Goal: Purchase product/service

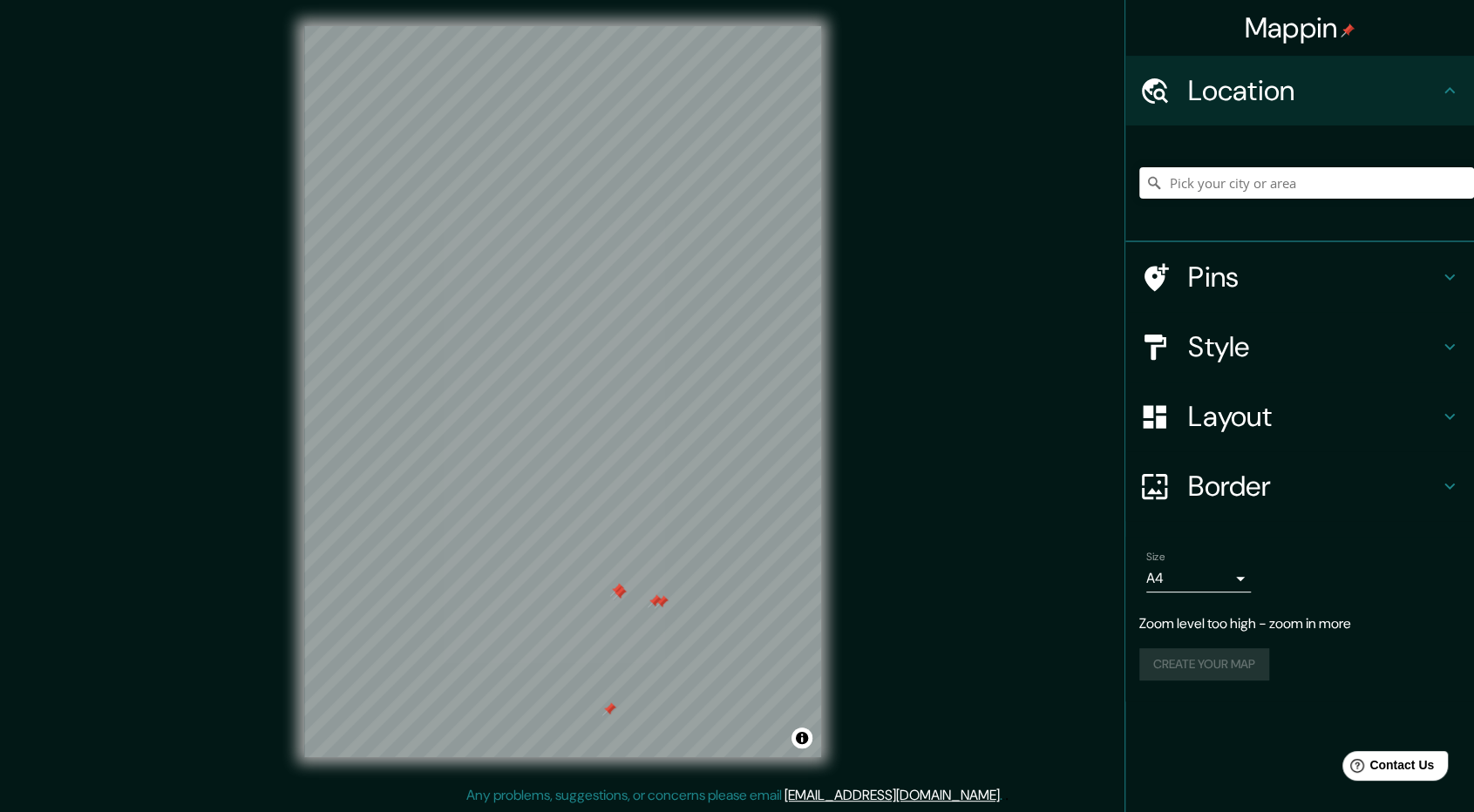
click at [1243, 207] on div at bounding box center [1306, 183] width 335 height 87
drag, startPoint x: 1233, startPoint y: 166, endPoint x: 1229, endPoint y: 193, distance: 27.3
click at [1229, 172] on div at bounding box center [1306, 183] width 335 height 87
click at [1229, 193] on input "Pick your city or area" at bounding box center [1306, 182] width 335 height 31
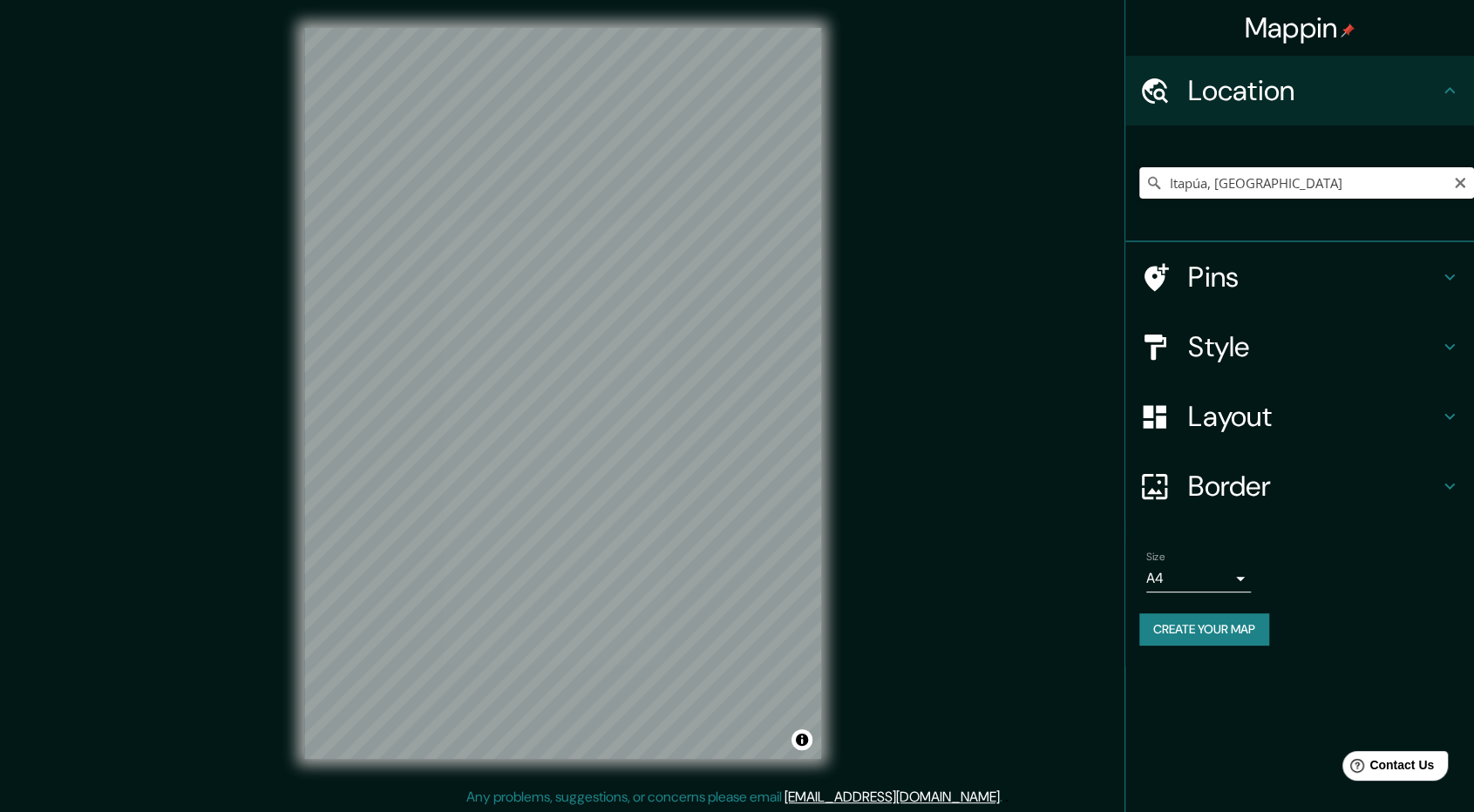
scroll to position [2, 0]
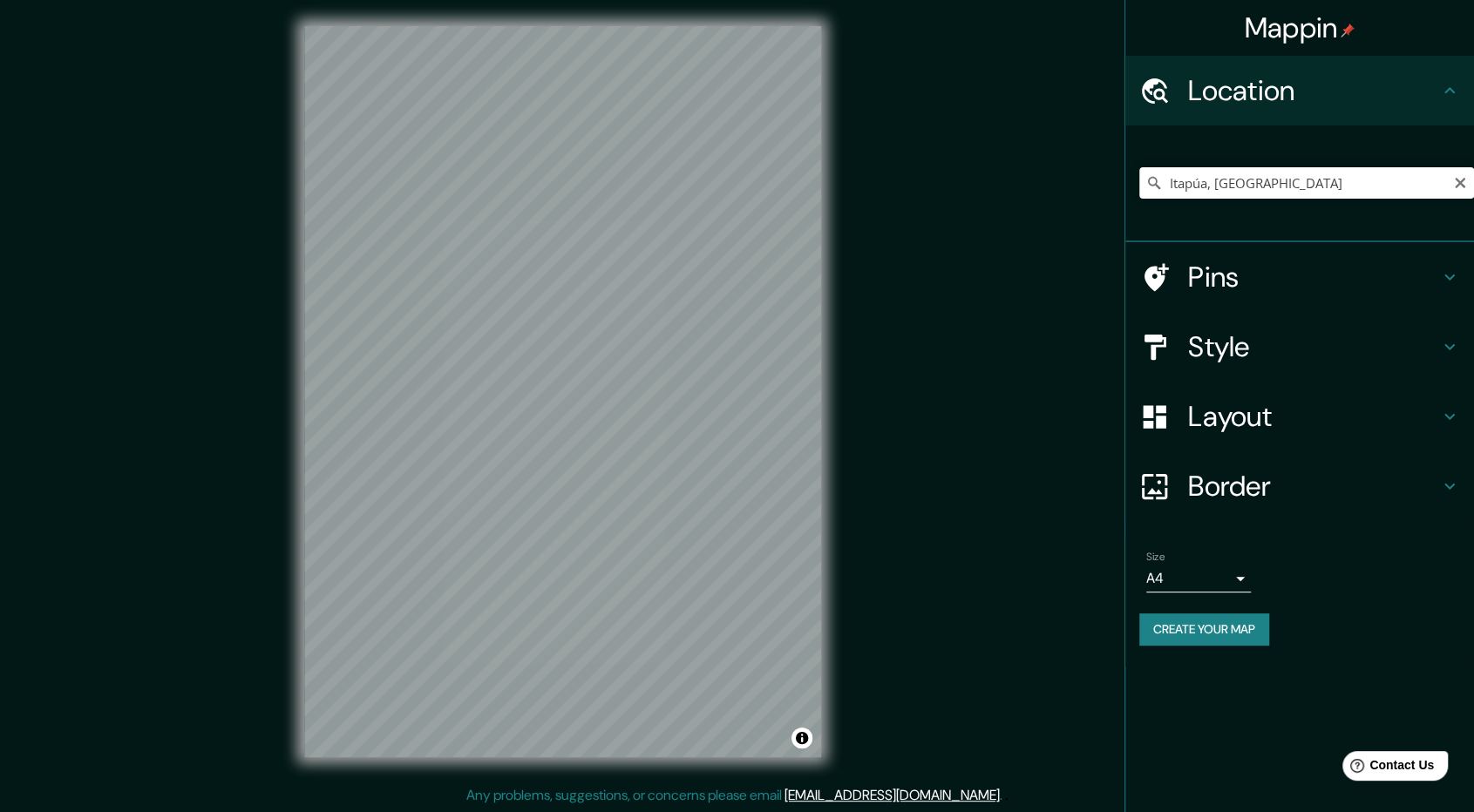
click at [247, 800] on div "Mappin Location [GEOGRAPHIC_DATA], [GEOGRAPHIC_DATA] Pins Style Layout Border C…" at bounding box center [737, 405] width 1474 height 814
click at [395, 794] on div "Mappin Location [GEOGRAPHIC_DATA], [GEOGRAPHIC_DATA] Pins Style Layout Border C…" at bounding box center [737, 405] width 1474 height 814
click at [859, 479] on div "Mappin Location [GEOGRAPHIC_DATA], [GEOGRAPHIC_DATA] Pins Style Layout Border C…" at bounding box center [737, 405] width 1474 height 814
click at [1270, 174] on input "Itapúa, [GEOGRAPHIC_DATA]" at bounding box center [1306, 182] width 335 height 31
click at [1311, 193] on input "Itaguaypúa, Para" at bounding box center [1306, 182] width 335 height 31
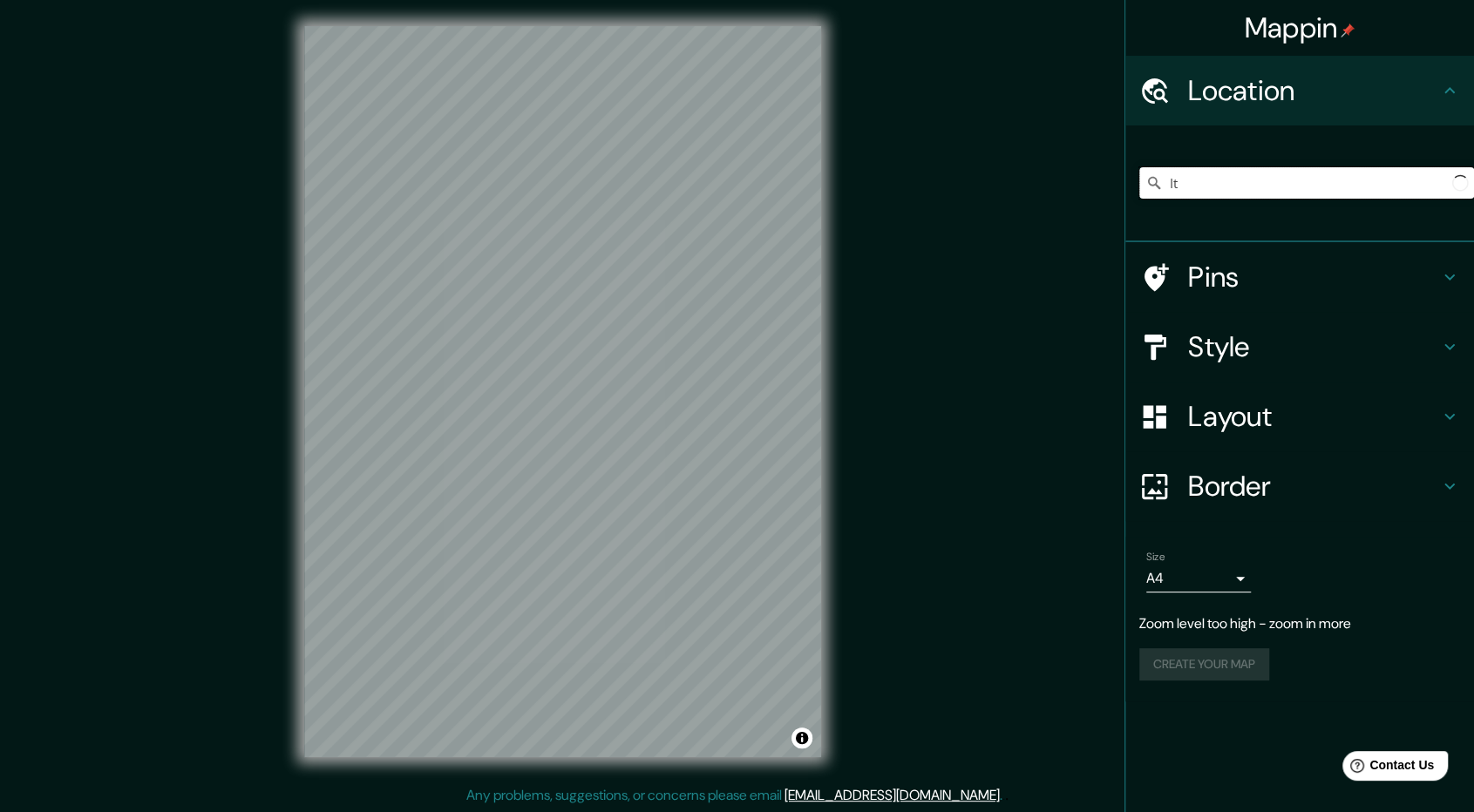
type input "I"
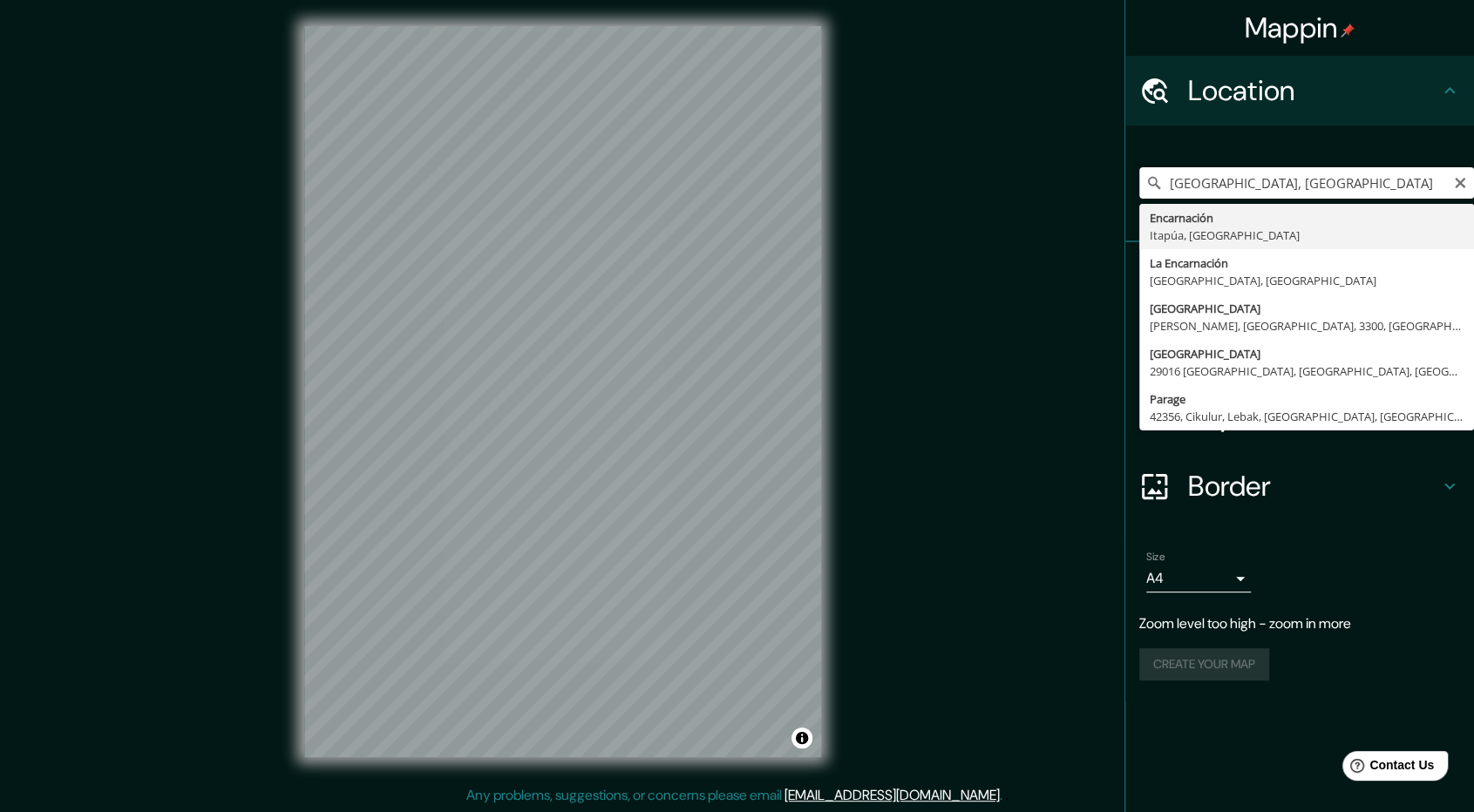
type input "[PERSON_NAME], [GEOGRAPHIC_DATA], [GEOGRAPHIC_DATA]"
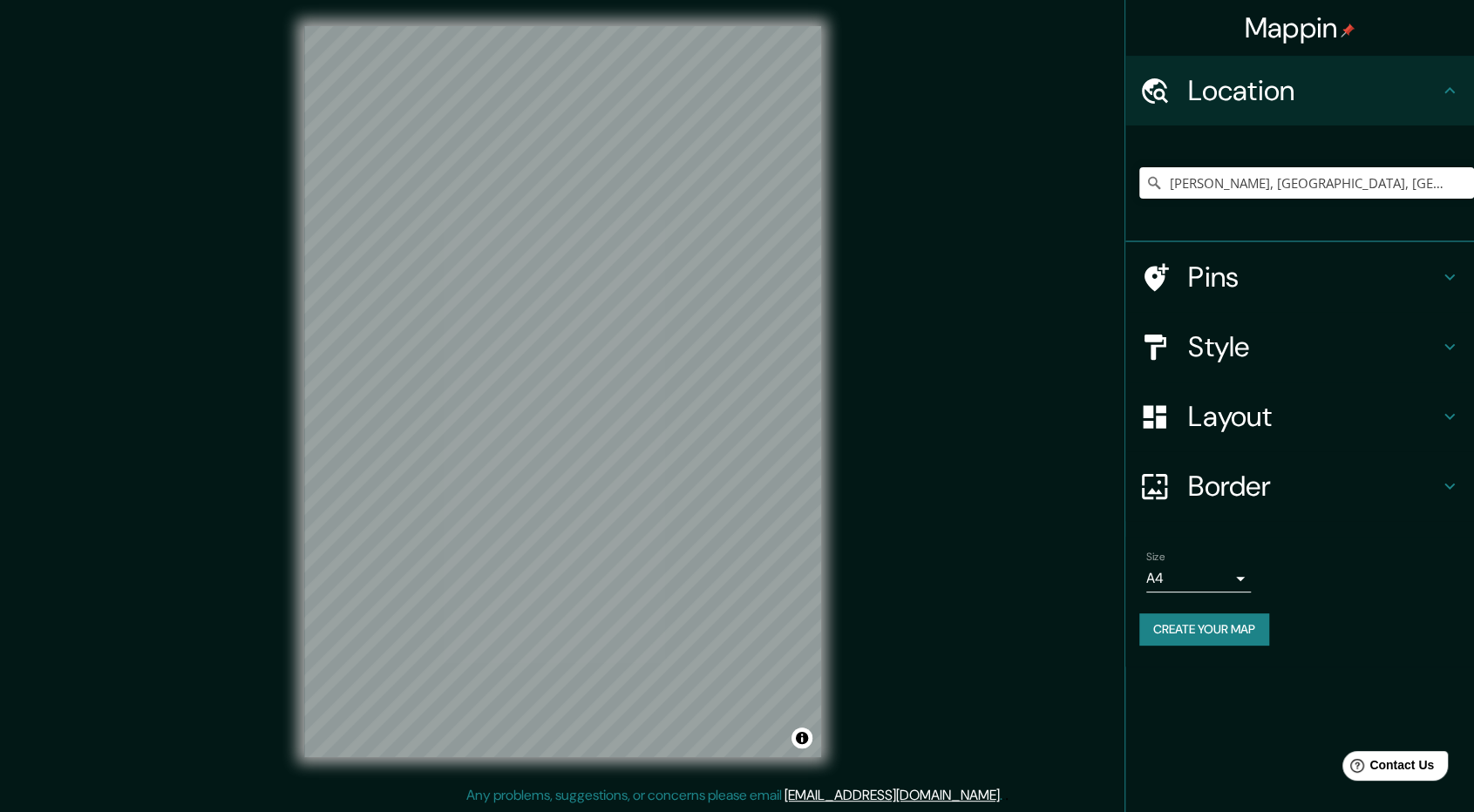
click at [875, 416] on div "Mappin Location [GEOGRAPHIC_DATA], [GEOGRAPHIC_DATA], [GEOGRAPHIC_DATA] Pins St…" at bounding box center [737, 405] width 1474 height 814
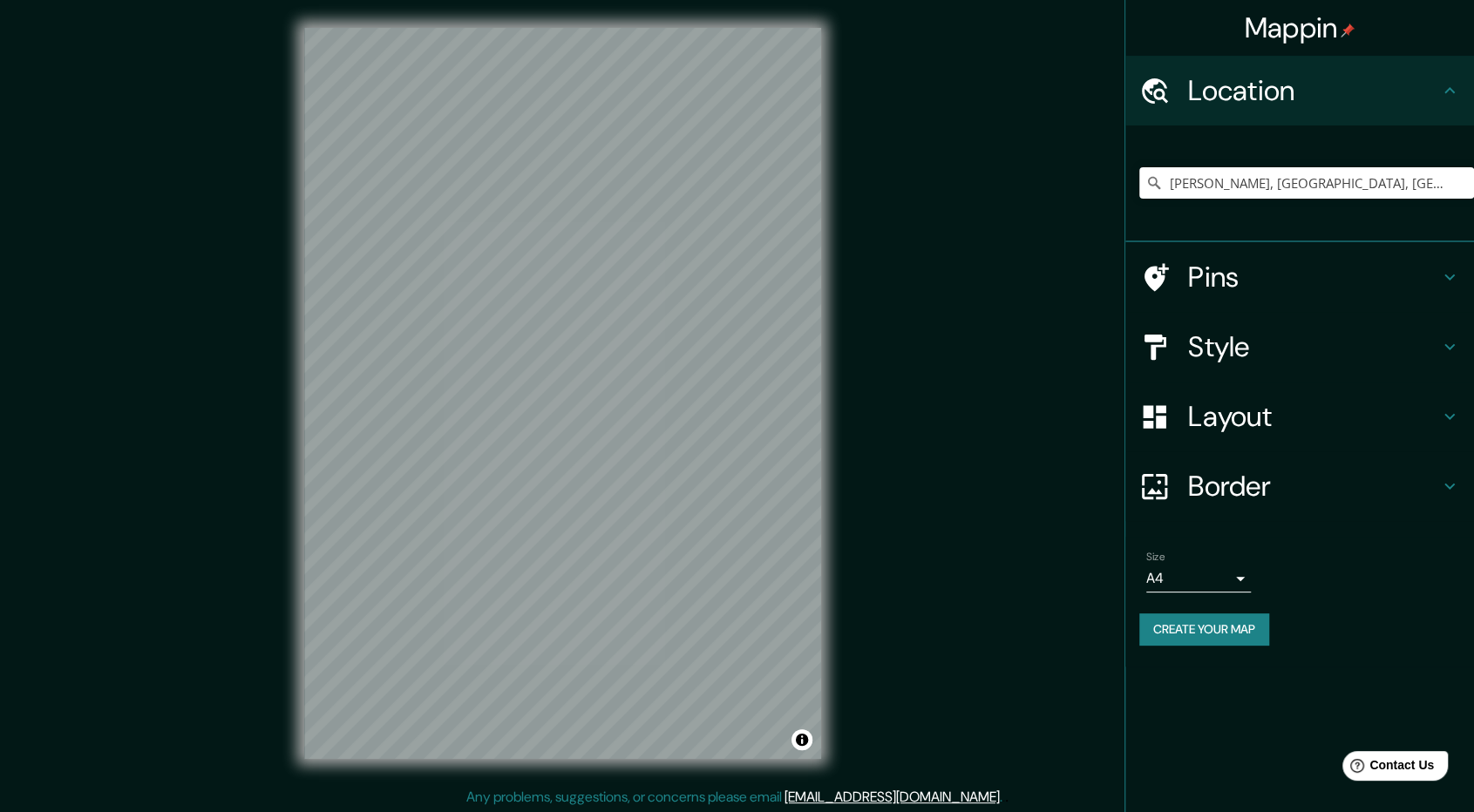
click at [949, 126] on div "Mappin Location [GEOGRAPHIC_DATA], [GEOGRAPHIC_DATA], [GEOGRAPHIC_DATA] Pins St…" at bounding box center [737, 406] width 1474 height 814
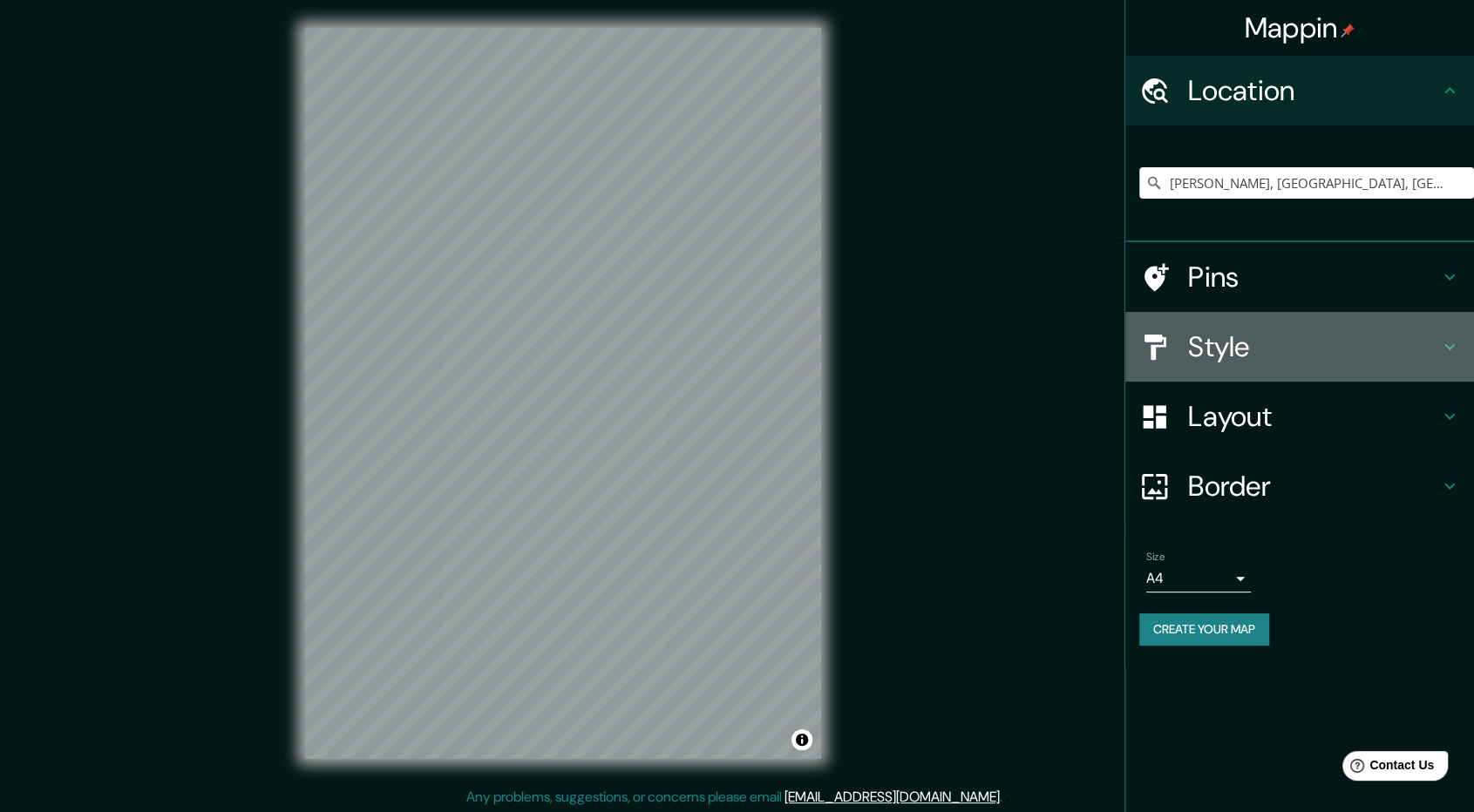
click at [1420, 332] on h4 "Style" at bounding box center [1313, 347] width 251 height 35
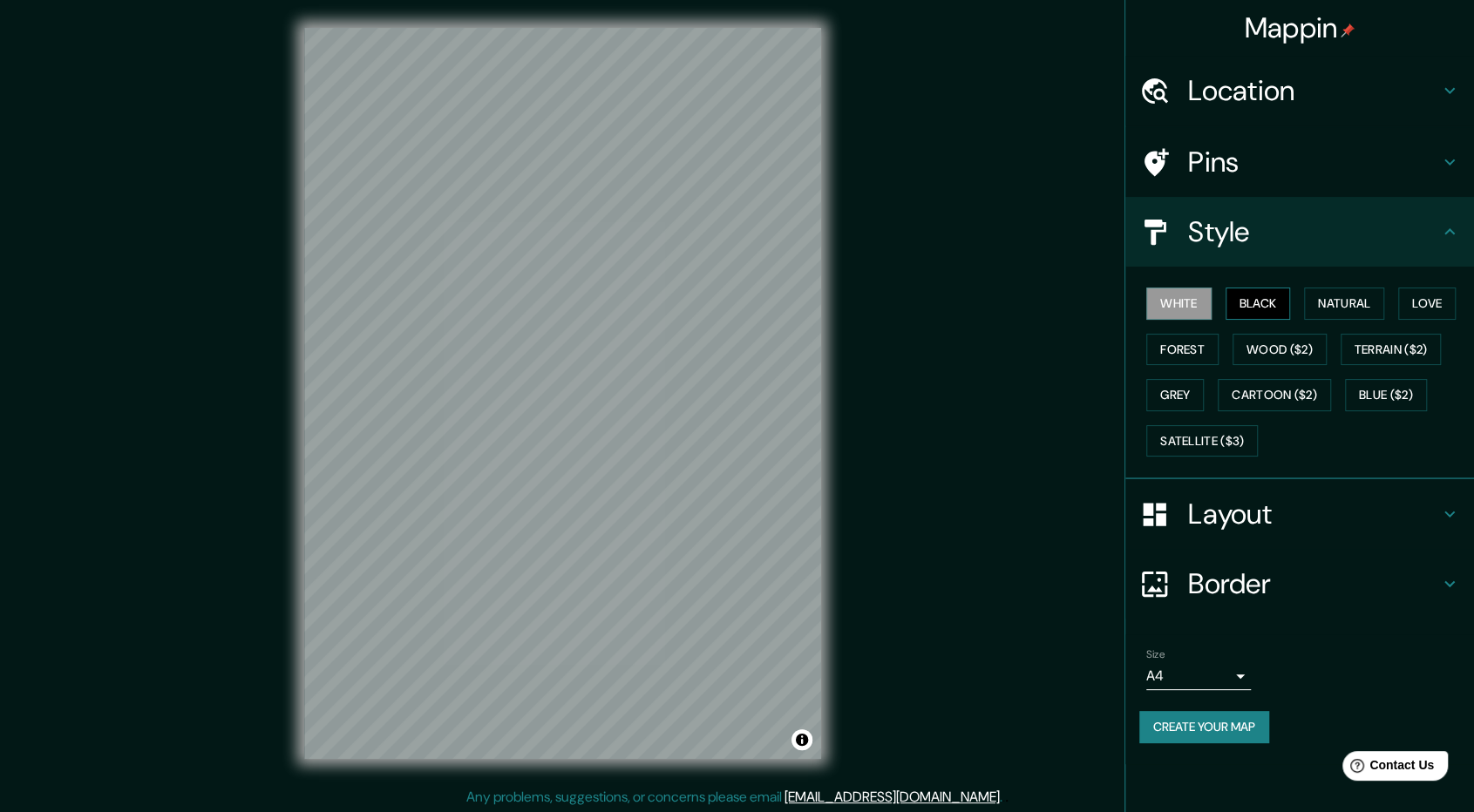
click at [1260, 311] on button "Black" at bounding box center [1257, 304] width 65 height 32
click at [1272, 311] on button "Black" at bounding box center [1257, 304] width 65 height 32
click at [1276, 346] on button "Wood ($2)" at bounding box center [1279, 350] width 94 height 32
click at [1199, 344] on button "Forest" at bounding box center [1182, 350] width 72 height 32
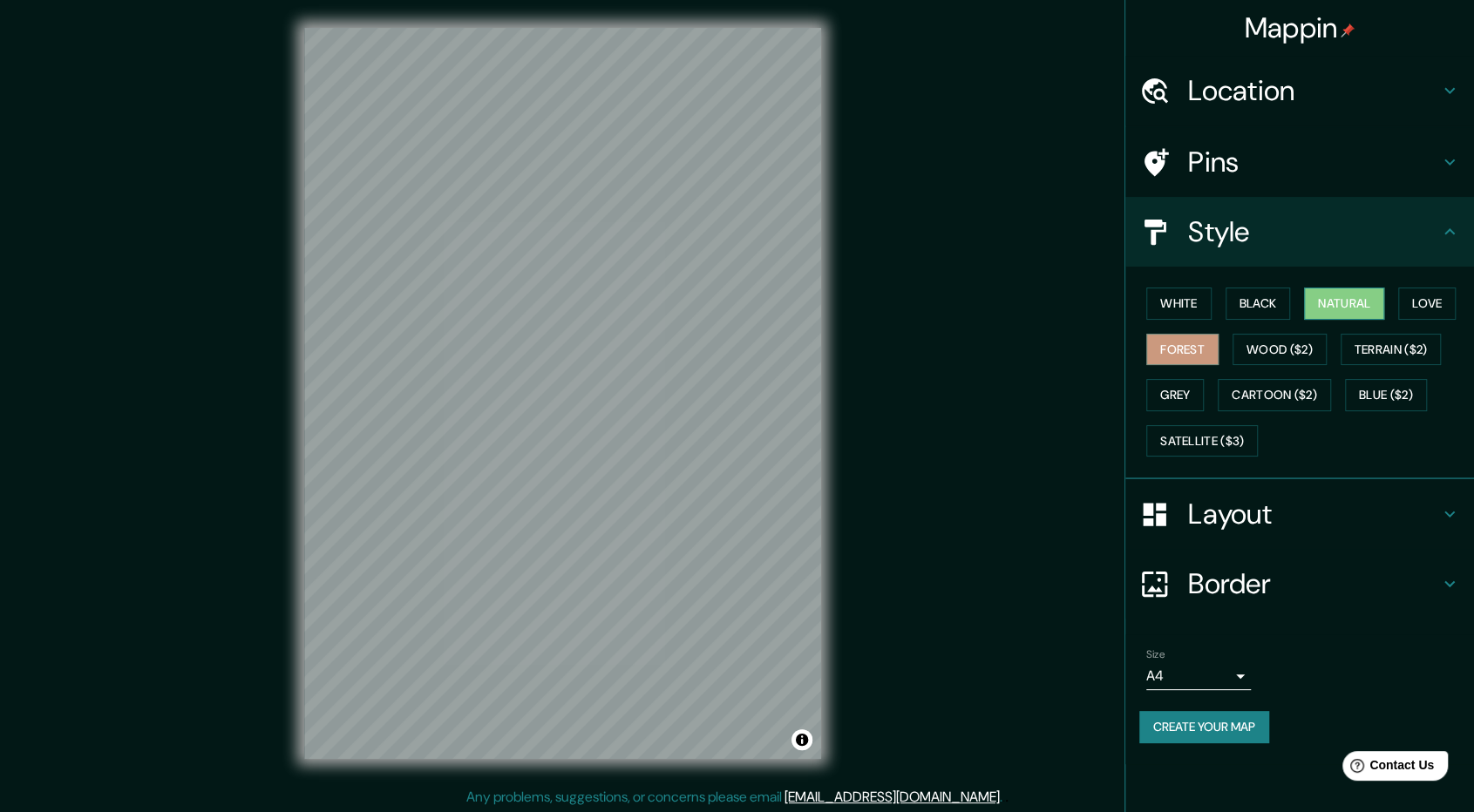
click at [1349, 310] on button "Natural" at bounding box center [1344, 304] width 80 height 32
click at [1452, 315] on button "Love" at bounding box center [1427, 304] width 58 height 32
click at [1267, 317] on button "Black" at bounding box center [1257, 304] width 65 height 32
click at [1161, 394] on button "Grey" at bounding box center [1175, 395] width 58 height 32
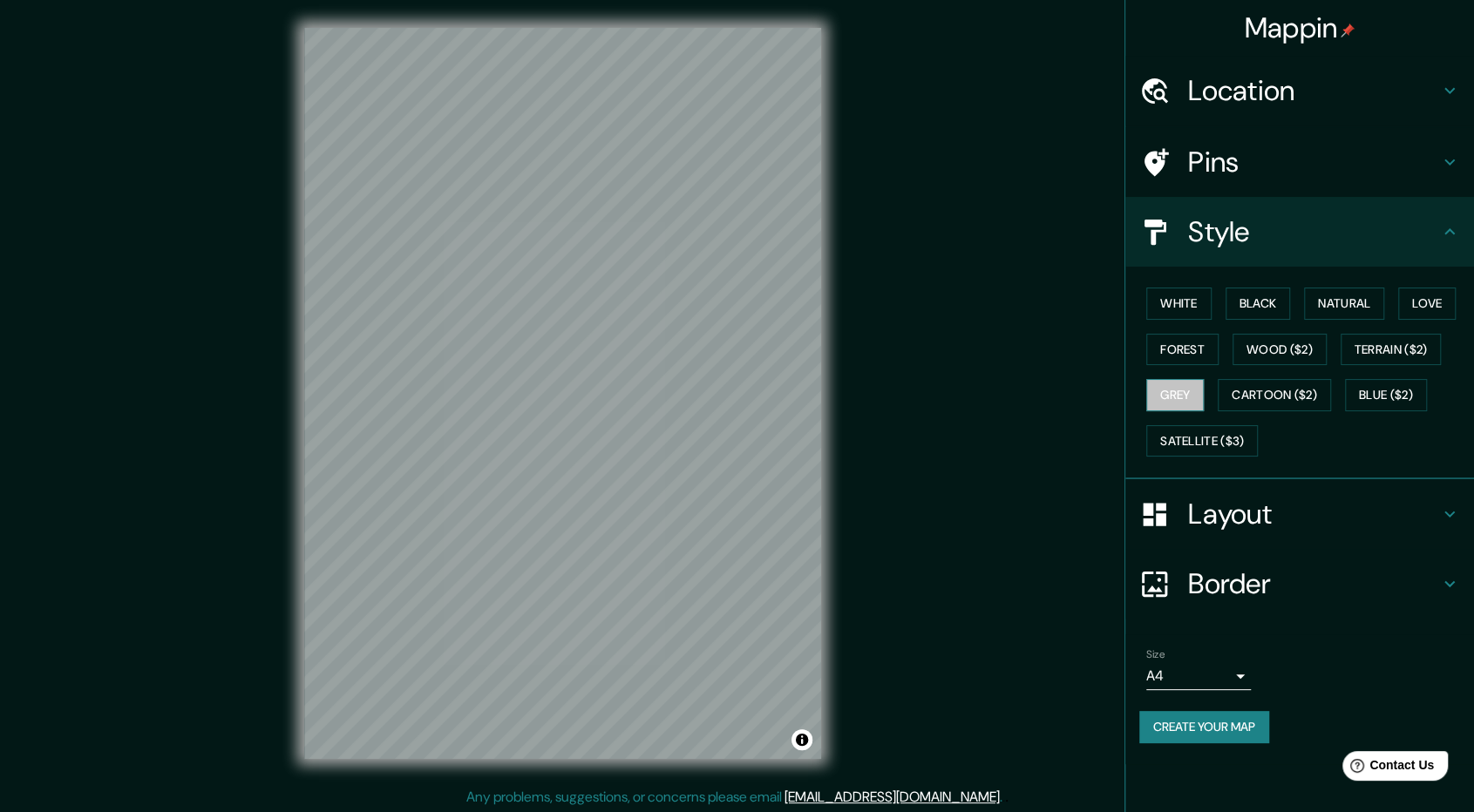
click at [1161, 394] on button "Grey" at bounding box center [1175, 395] width 58 height 32
click at [1183, 395] on button "Grey" at bounding box center [1175, 395] width 58 height 32
click at [1165, 343] on button "Forest" at bounding box center [1182, 350] width 72 height 32
click at [1167, 383] on button "Grey" at bounding box center [1175, 395] width 58 height 32
click at [1175, 308] on button "White" at bounding box center [1178, 304] width 65 height 32
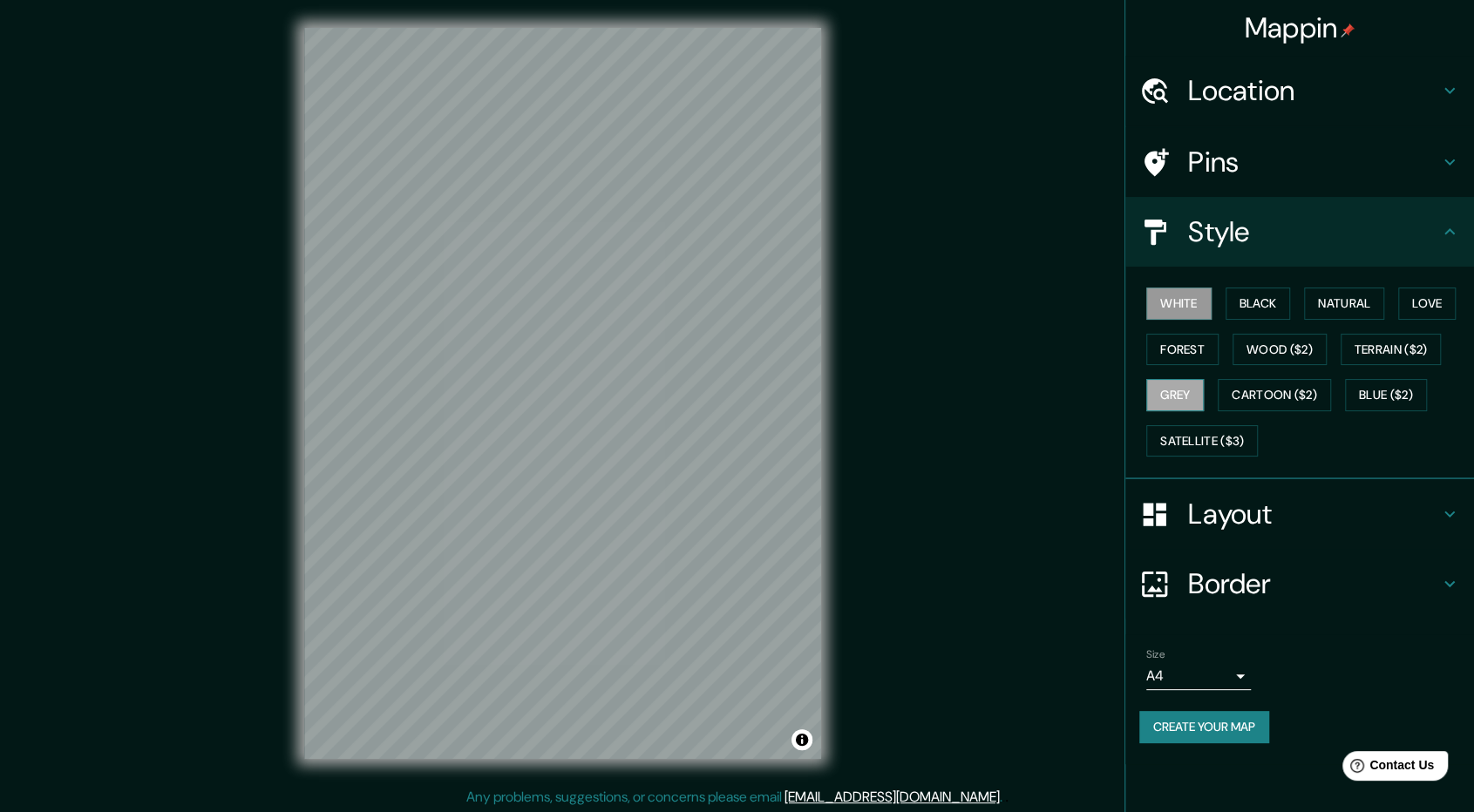
click at [1179, 382] on button "Grey" at bounding box center [1175, 395] width 58 height 32
click at [1175, 310] on button "White" at bounding box center [1178, 304] width 65 height 32
click at [1032, 169] on div "Mappin Location [GEOGRAPHIC_DATA], [GEOGRAPHIC_DATA], [GEOGRAPHIC_DATA] Pins St…" at bounding box center [737, 406] width 1474 height 814
click at [1356, 575] on h4 "Border" at bounding box center [1313, 583] width 251 height 35
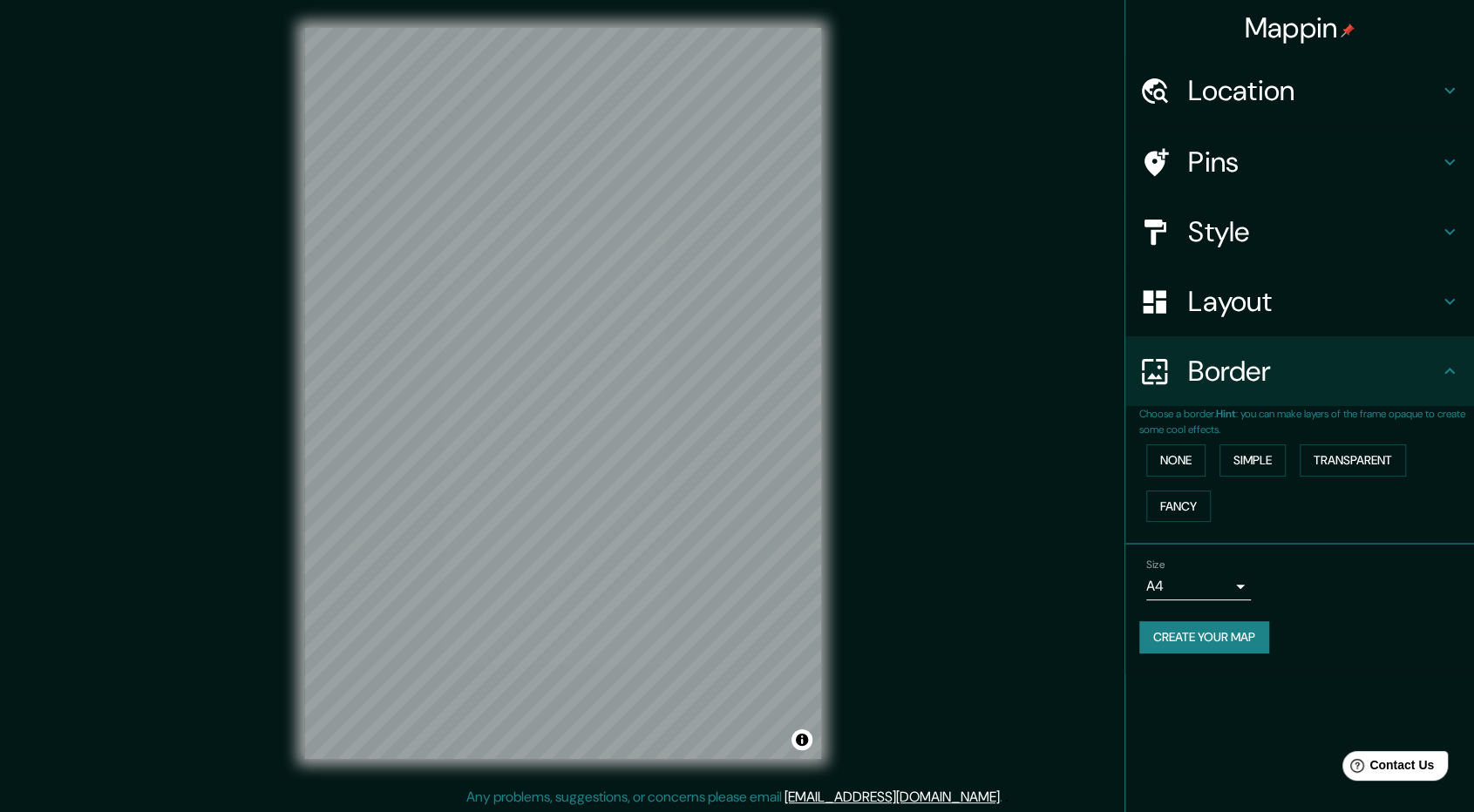
click at [1101, 516] on div "© Mapbox © OpenStreetMap Improve this map" at bounding box center [563, 394] width 1326 height 731
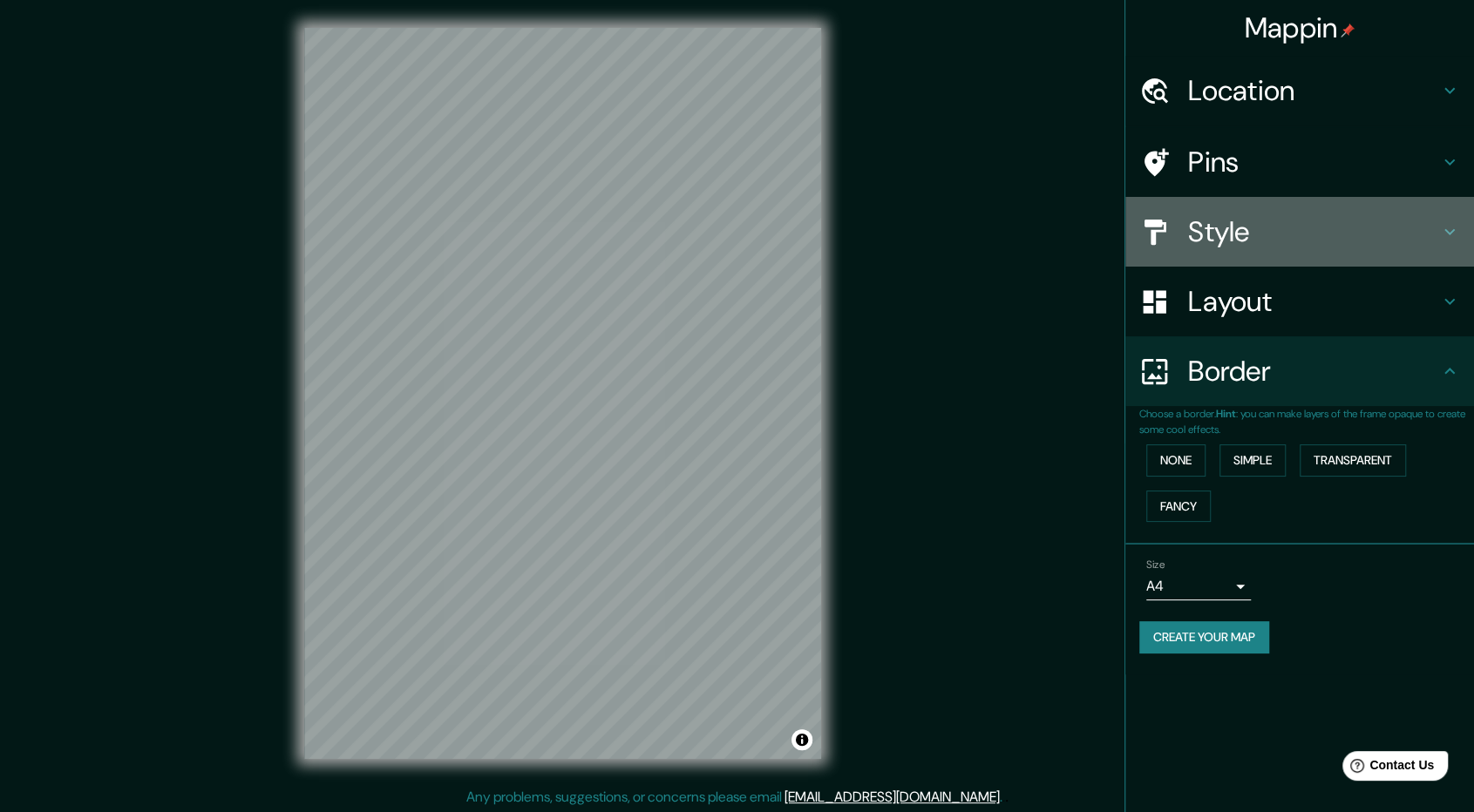
drag, startPoint x: 1469, startPoint y: 242, endPoint x: 1473, endPoint y: 261, distance: 19.4
click at [1470, 240] on div "Style" at bounding box center [1299, 232] width 349 height 70
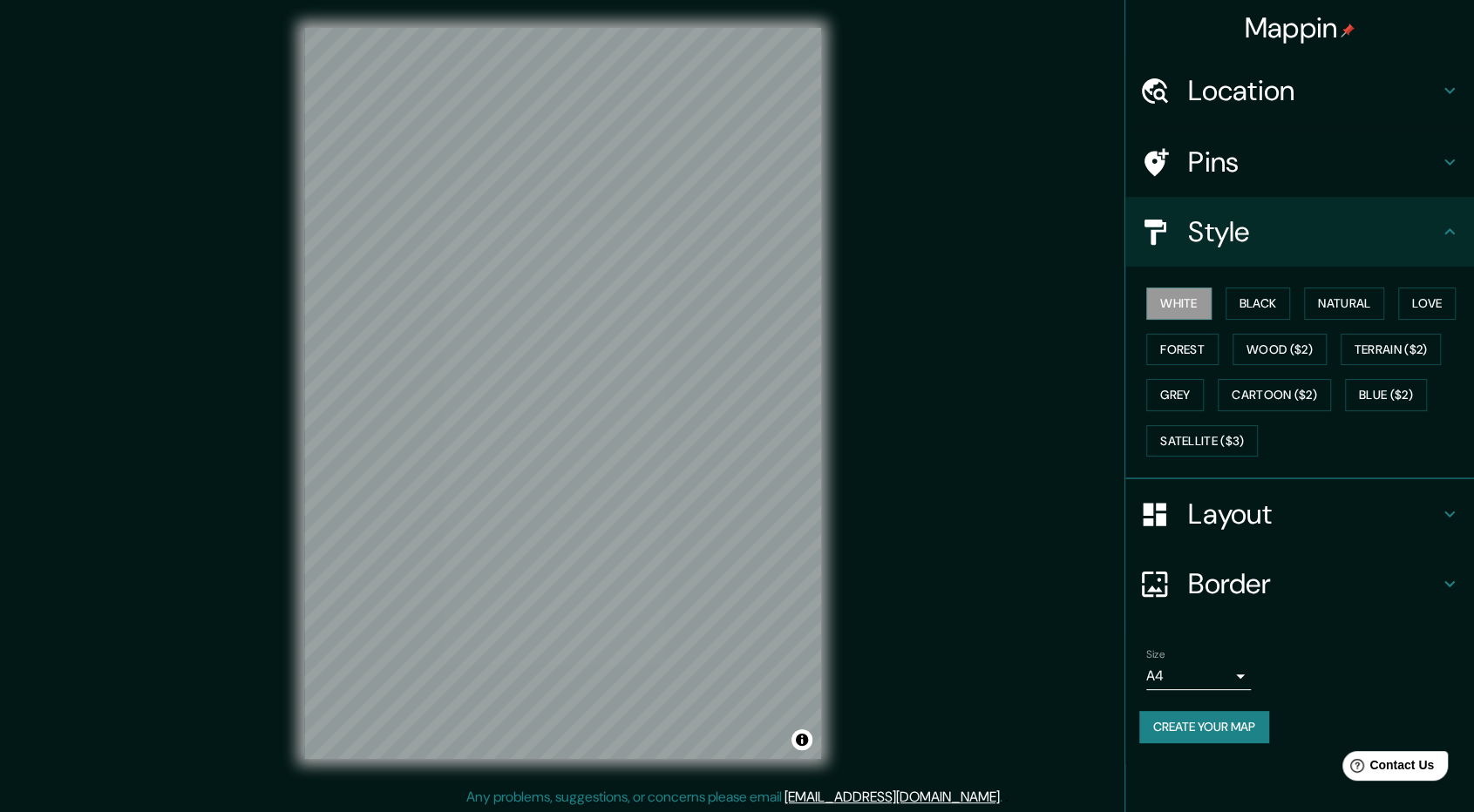
click at [1324, 76] on h4 "Location" at bounding box center [1313, 90] width 251 height 35
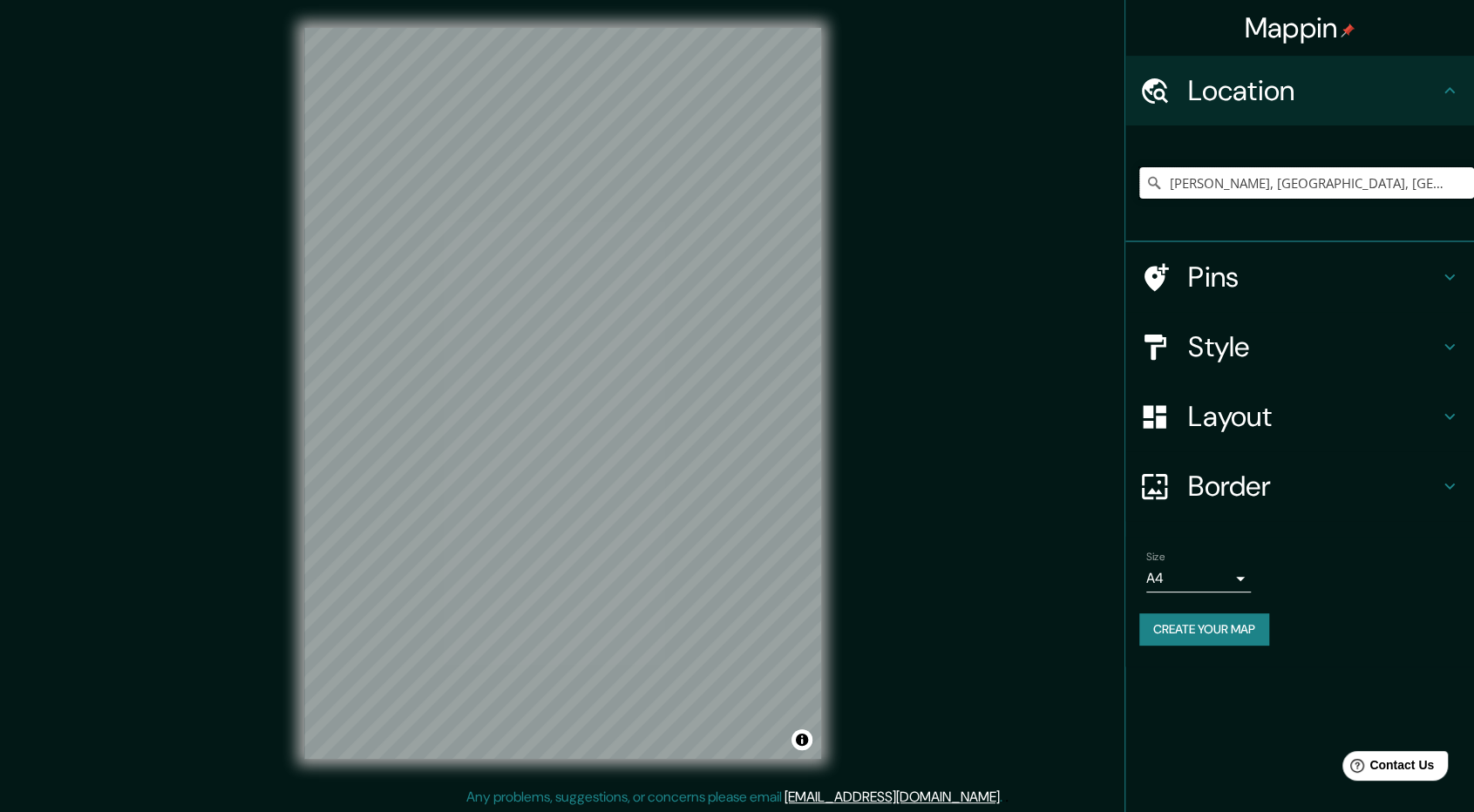
drag, startPoint x: 1239, startPoint y: 179, endPoint x: 1128, endPoint y: 196, distance: 112.3
click at [1125, 196] on div "[PERSON_NAME], [GEOGRAPHIC_DATA], [GEOGRAPHIC_DATA]" at bounding box center [1299, 184] width 349 height 117
click at [1295, 173] on input "[PERSON_NAME], [GEOGRAPHIC_DATA], [GEOGRAPHIC_DATA]" at bounding box center [1306, 182] width 335 height 31
drag, startPoint x: 1383, startPoint y: 193, endPoint x: 1273, endPoint y: 195, distance: 110.0
click at [1273, 195] on input "[PERSON_NAME], [GEOGRAPHIC_DATA], [GEOGRAPHIC_DATA]" at bounding box center [1306, 182] width 335 height 31
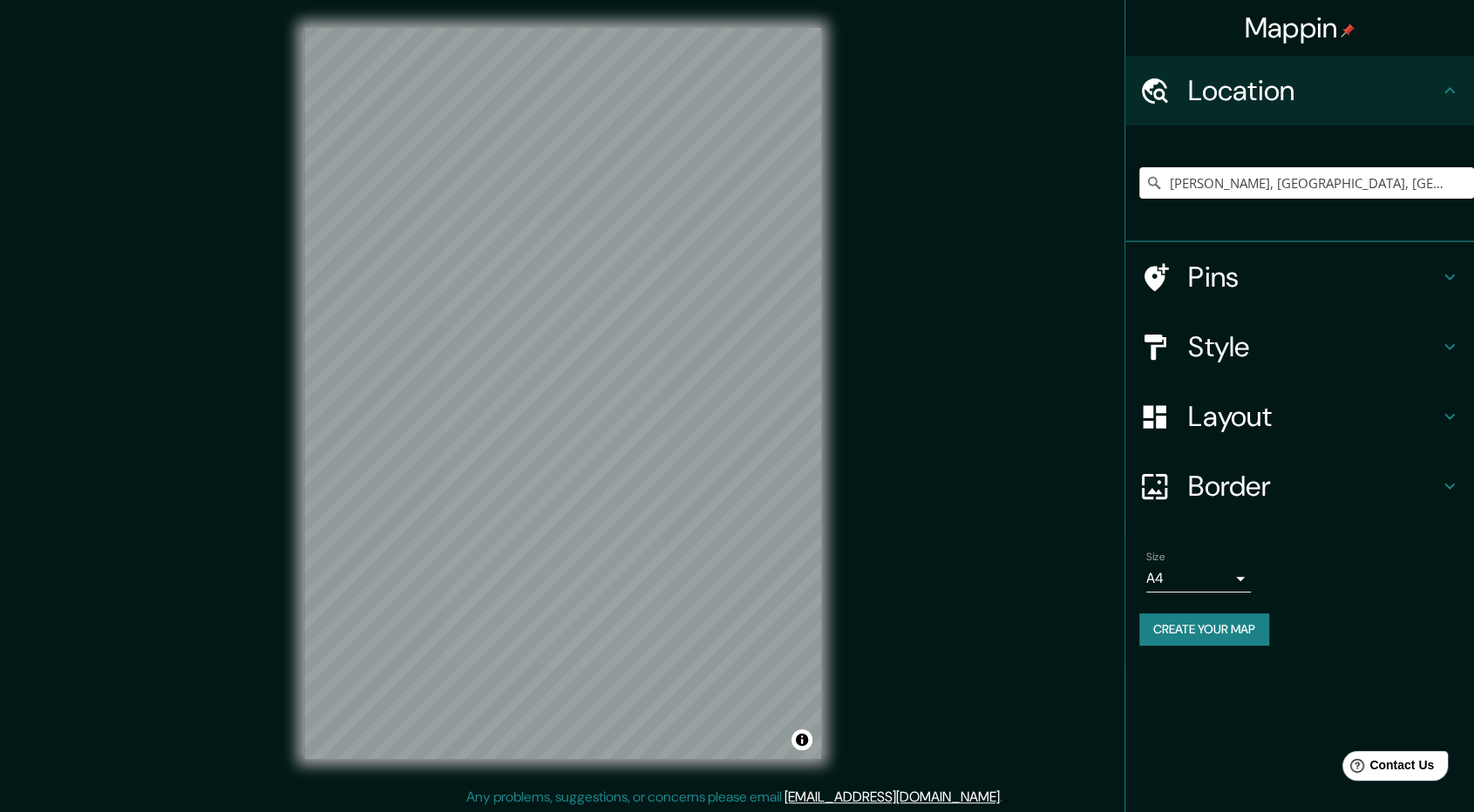
click at [1363, 306] on div "Pins" at bounding box center [1299, 277] width 349 height 70
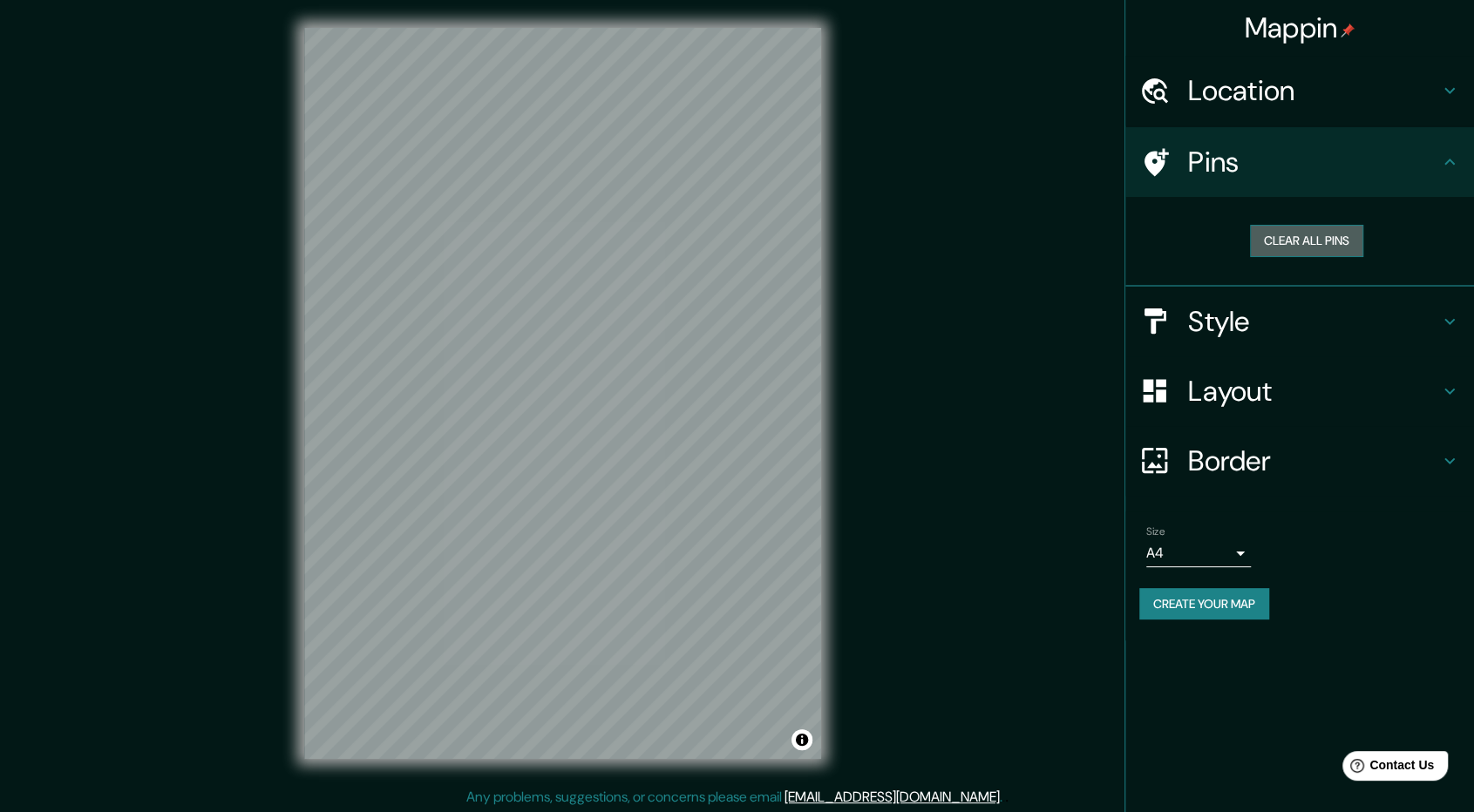
click at [1318, 240] on button "Clear all pins" at bounding box center [1305, 241] width 113 height 32
drag, startPoint x: 693, startPoint y: 76, endPoint x: 678, endPoint y: 116, distance: 42.7
click at [678, 106] on div at bounding box center [681, 99] width 14 height 14
click at [675, 114] on div at bounding box center [678, 116] width 14 height 14
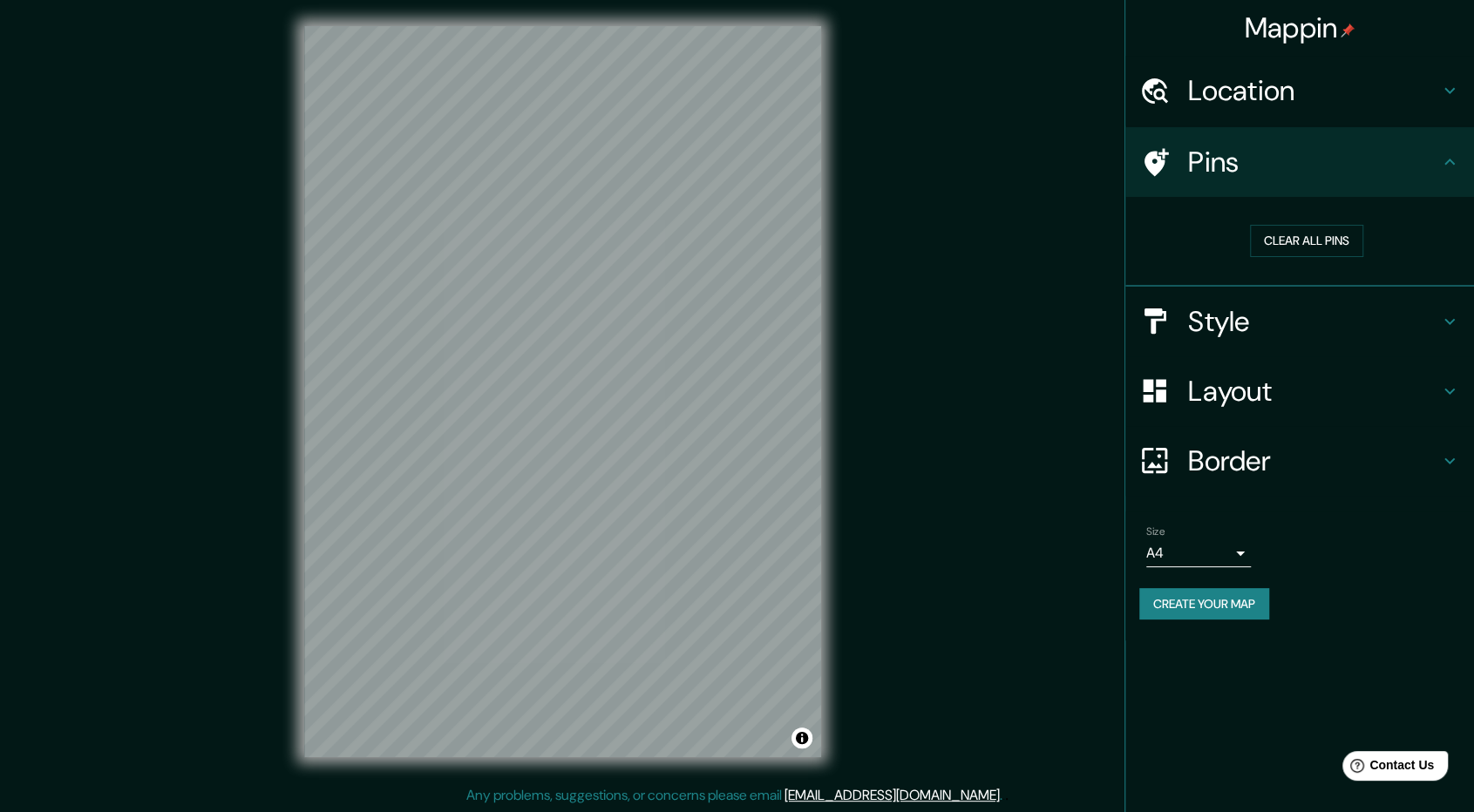
click at [859, 469] on div "© Mapbox © OpenStreetMap Improve this map" at bounding box center [563, 392] width 1326 height 731
